Goal: Task Accomplishment & Management: Use online tool/utility

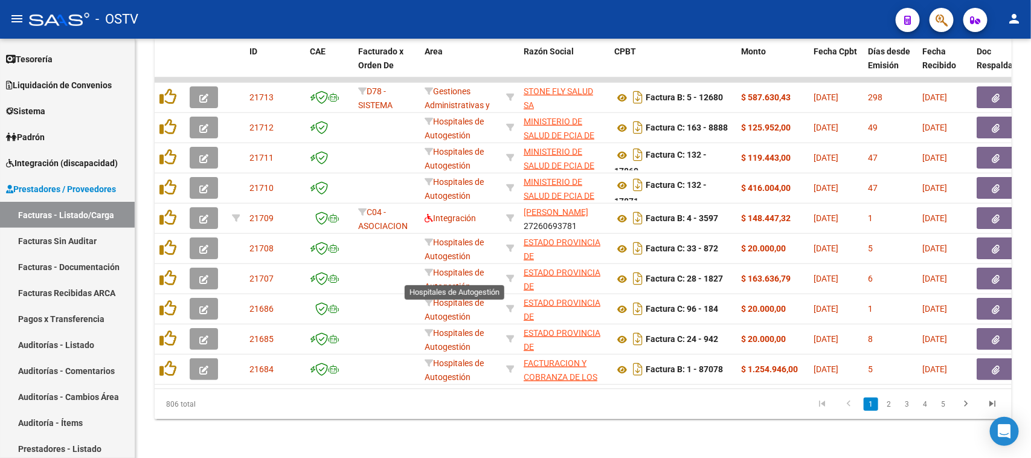
scroll to position [179, 0]
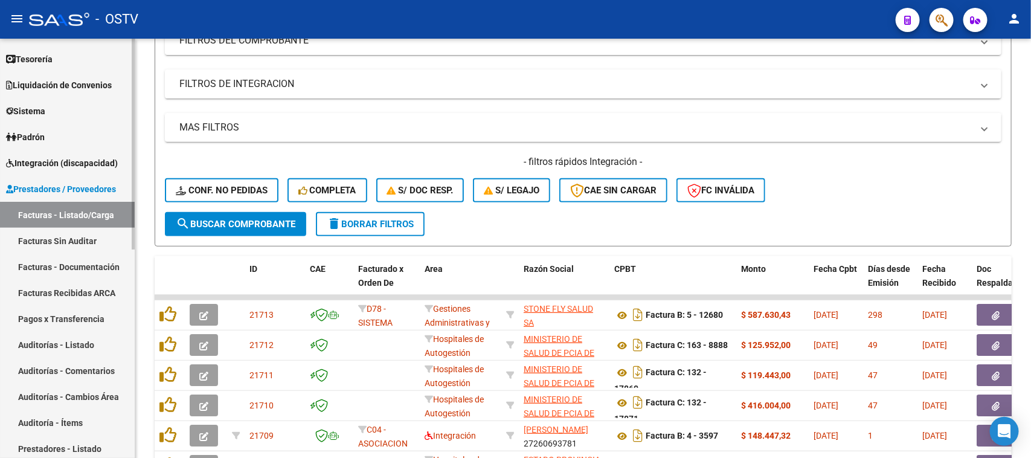
click at [82, 337] on link "Auditorías - Listado" at bounding box center [67, 345] width 135 height 26
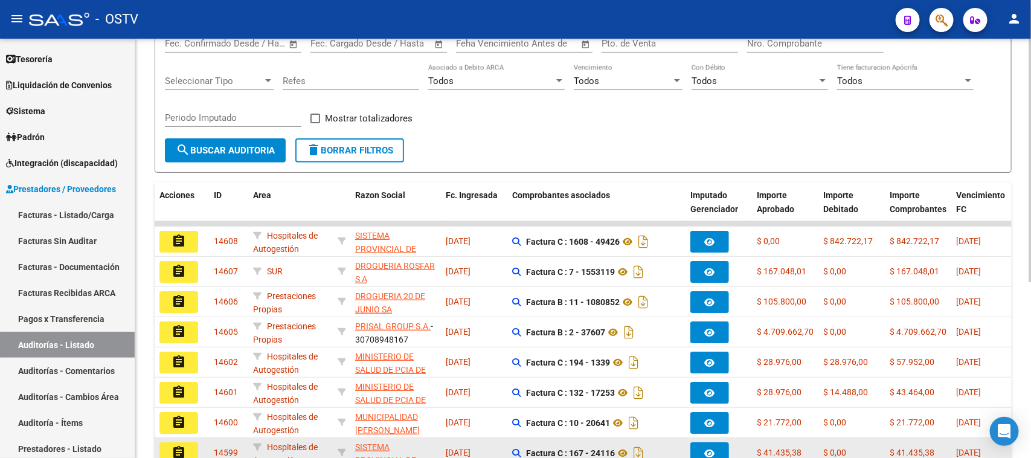
scroll to position [226, 0]
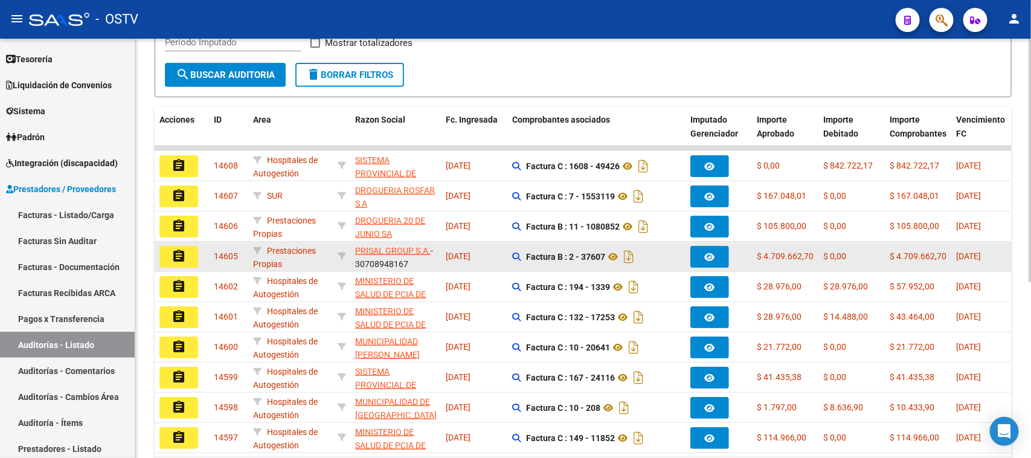
click at [182, 255] on mat-icon "assignment" at bounding box center [179, 256] width 14 height 14
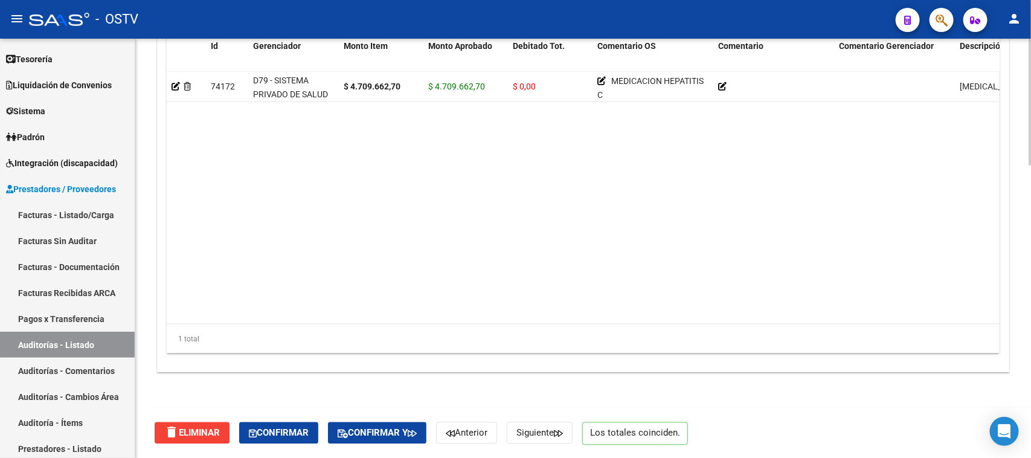
scroll to position [740, 0]
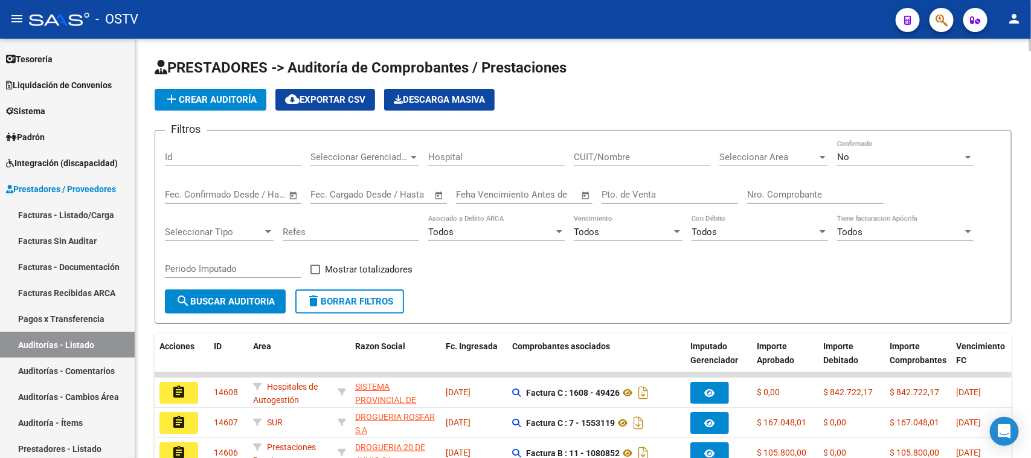
scroll to position [151, 0]
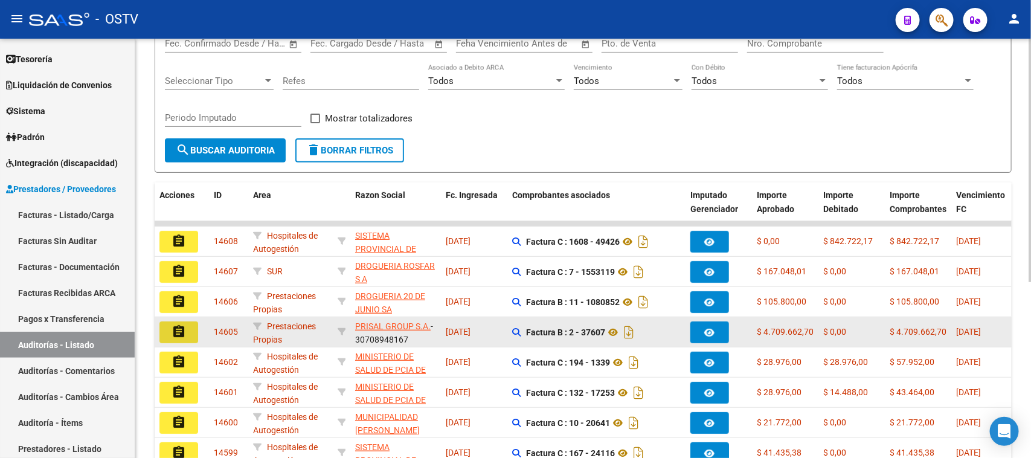
click at [183, 332] on mat-icon "assignment" at bounding box center [179, 331] width 14 height 14
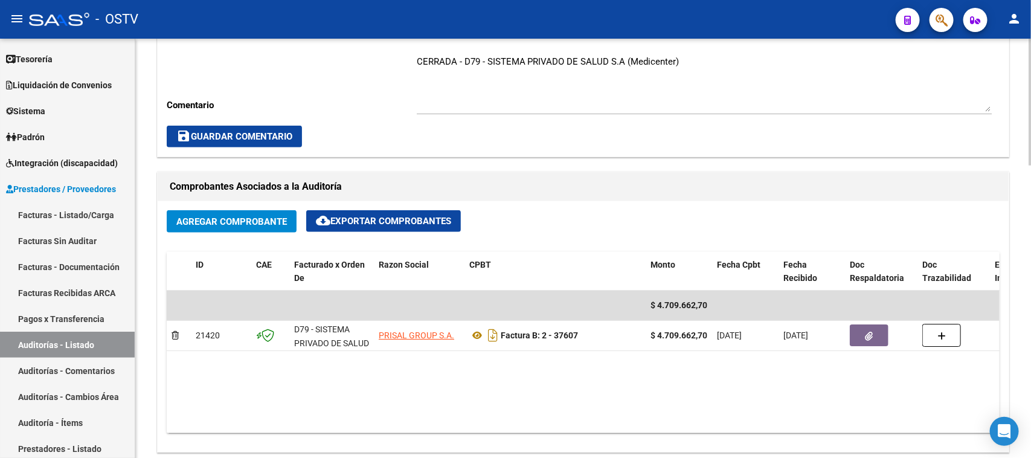
scroll to position [75, 0]
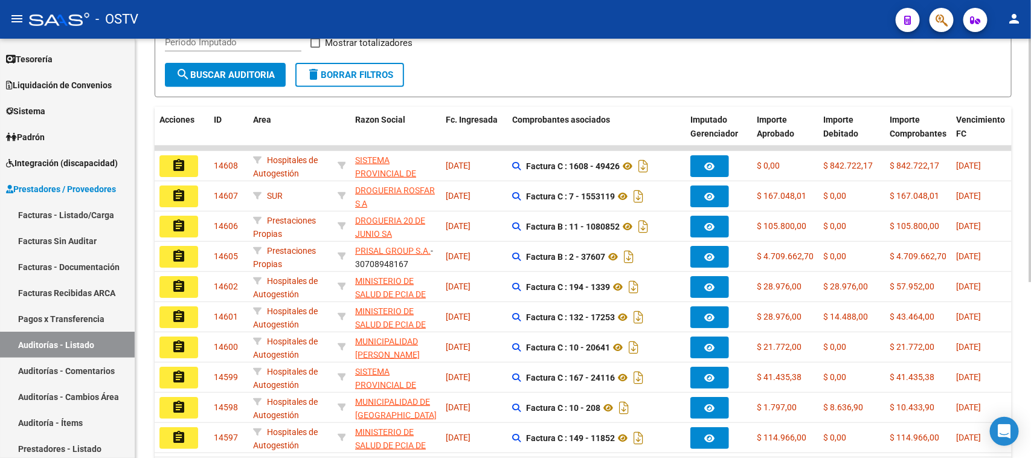
scroll to position [302, 0]
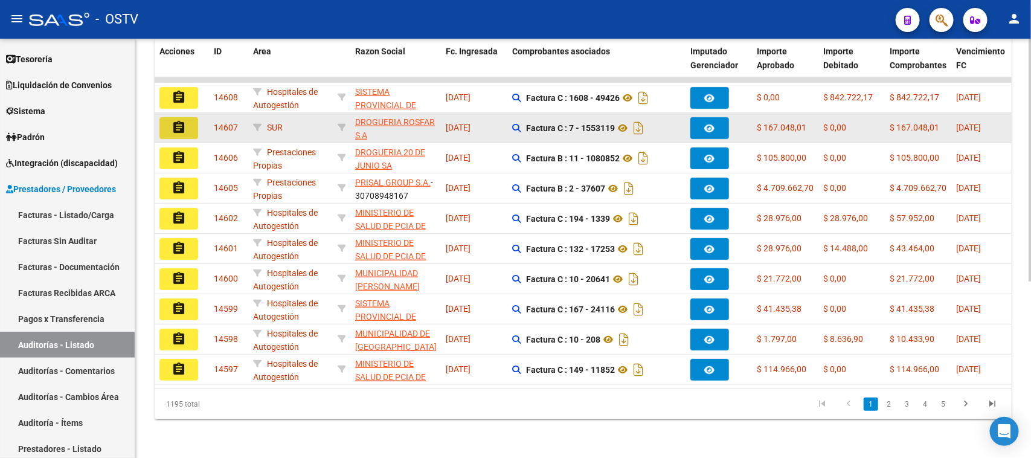
click at [182, 120] on mat-icon "assignment" at bounding box center [179, 127] width 14 height 14
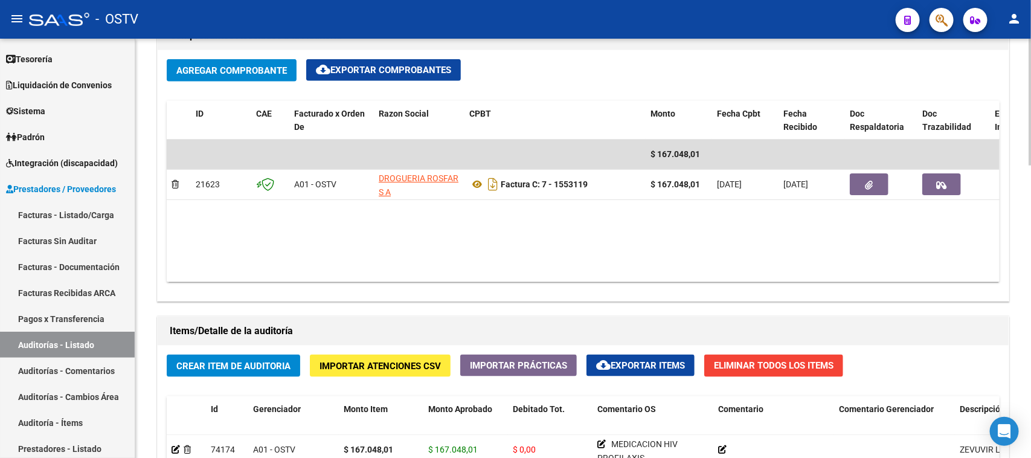
scroll to position [528, 0]
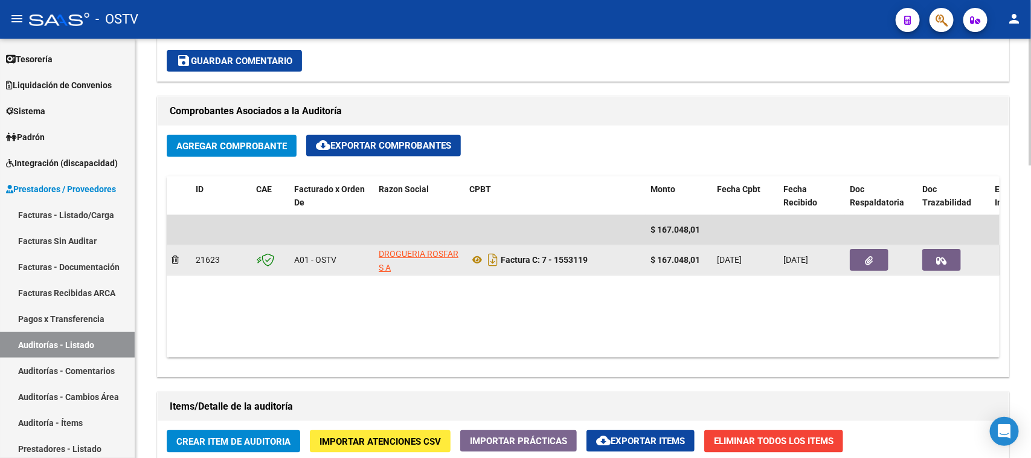
drag, startPoint x: 502, startPoint y: 260, endPoint x: 595, endPoint y: 257, distance: 93.6
click at [595, 257] on div "Factura C: 7 - 1553119" at bounding box center [555, 259] width 172 height 19
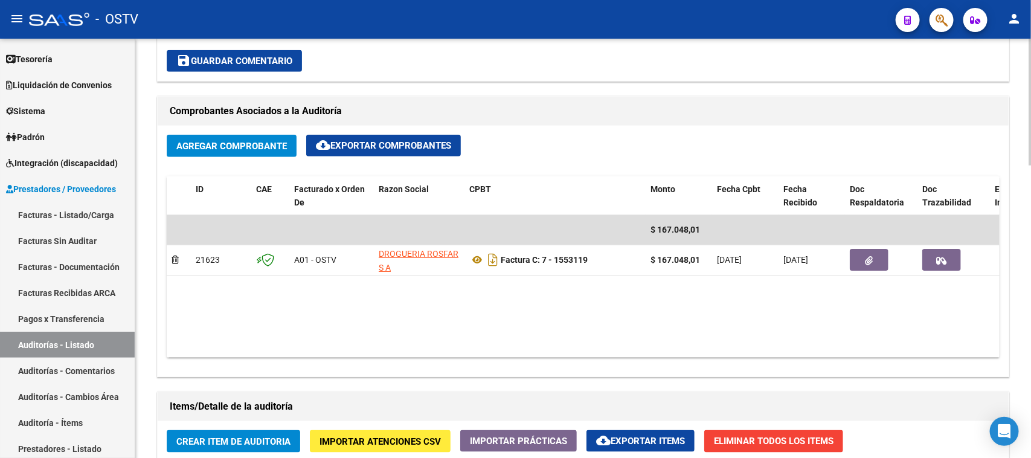
copy strong "Factura C: 7 - 1553119"
